Goal: Task Accomplishment & Management: Manage account settings

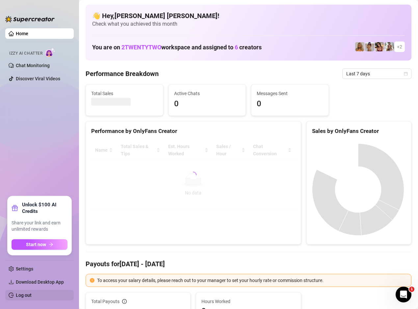
click at [26, 296] on link "Log out" at bounding box center [24, 294] width 16 height 5
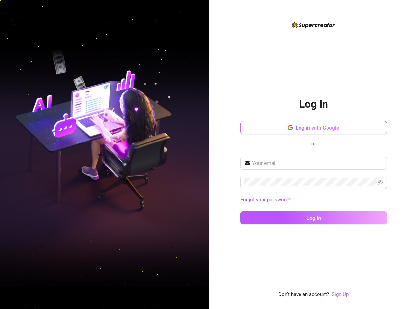
click at [316, 126] on span "Log in with Google" at bounding box center [317, 128] width 44 height 6
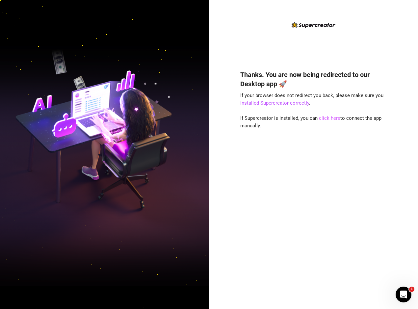
click at [332, 119] on link "click here" at bounding box center [329, 118] width 21 height 6
click at [332, 115] on link "click here" at bounding box center [329, 118] width 21 height 6
click at [331, 118] on link "click here" at bounding box center [329, 118] width 21 height 6
click at [330, 117] on link "click here" at bounding box center [329, 118] width 21 height 6
click at [332, 117] on link "click here" at bounding box center [329, 118] width 21 height 6
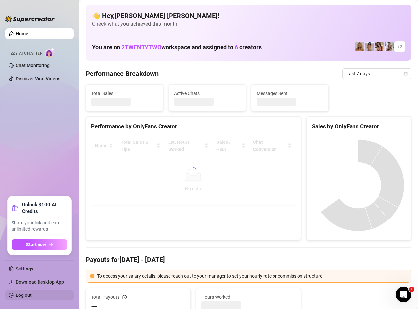
click at [30, 296] on link "Log out" at bounding box center [24, 294] width 16 height 5
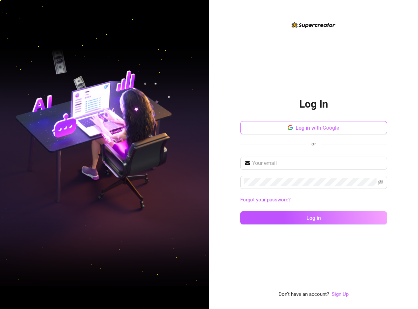
click at [306, 125] on span "Log in with Google" at bounding box center [317, 128] width 44 height 6
